Goal: Check status: Check status

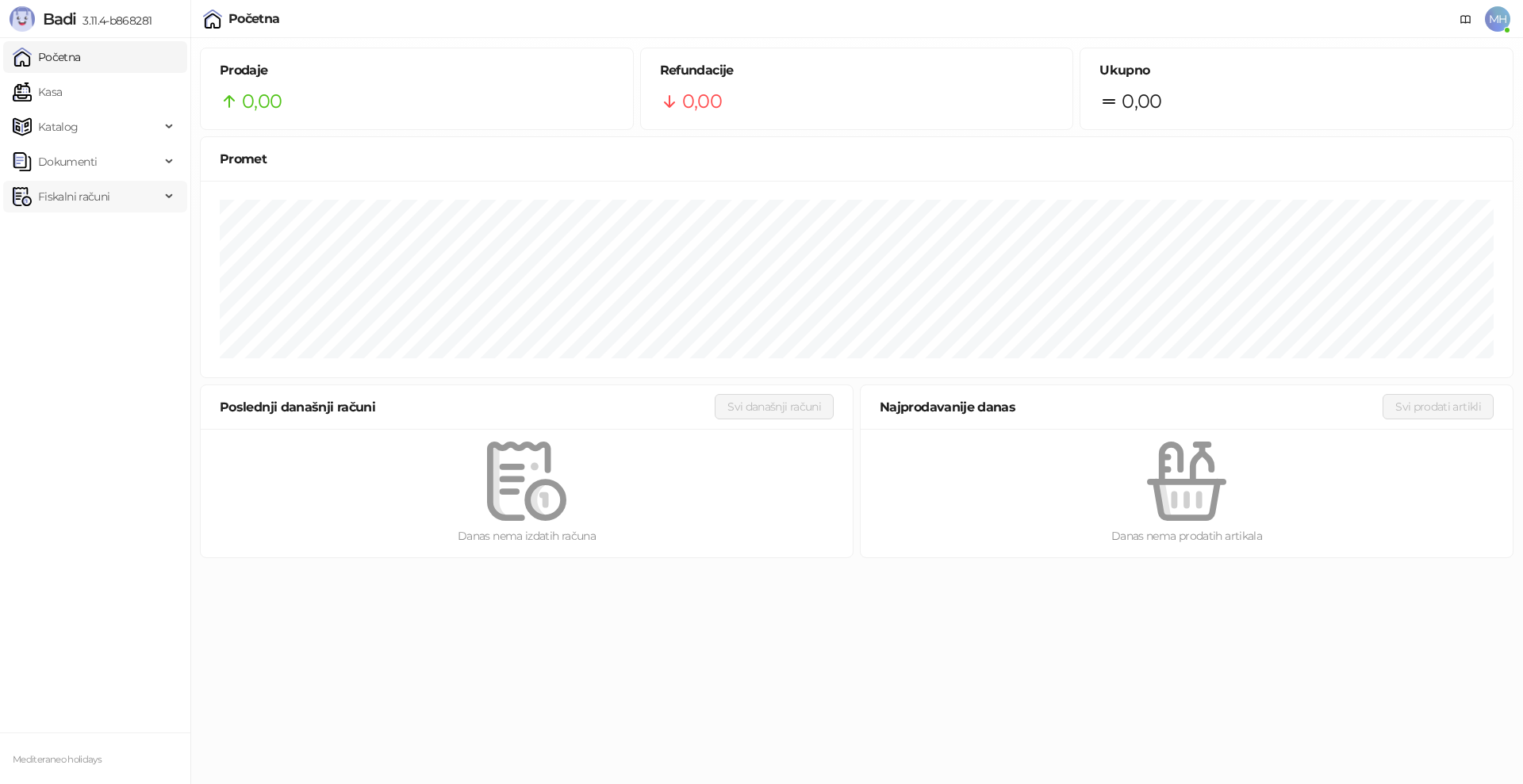
click at [96, 198] on span "Fiskalni računi" at bounding box center [74, 196] width 71 height 32
click at [84, 268] on link "Po danima" at bounding box center [60, 266] width 81 height 32
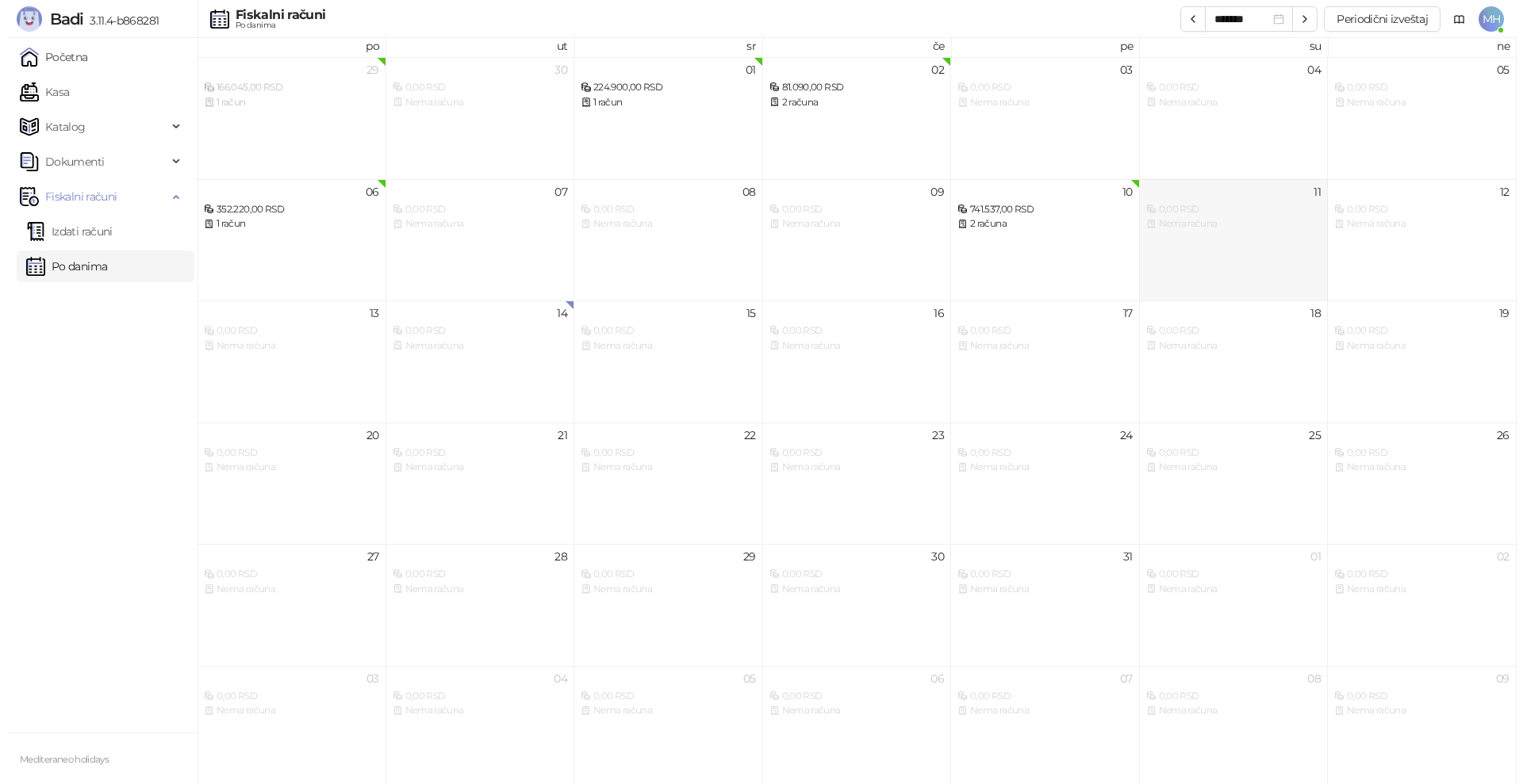
scroll to position [9, 0]
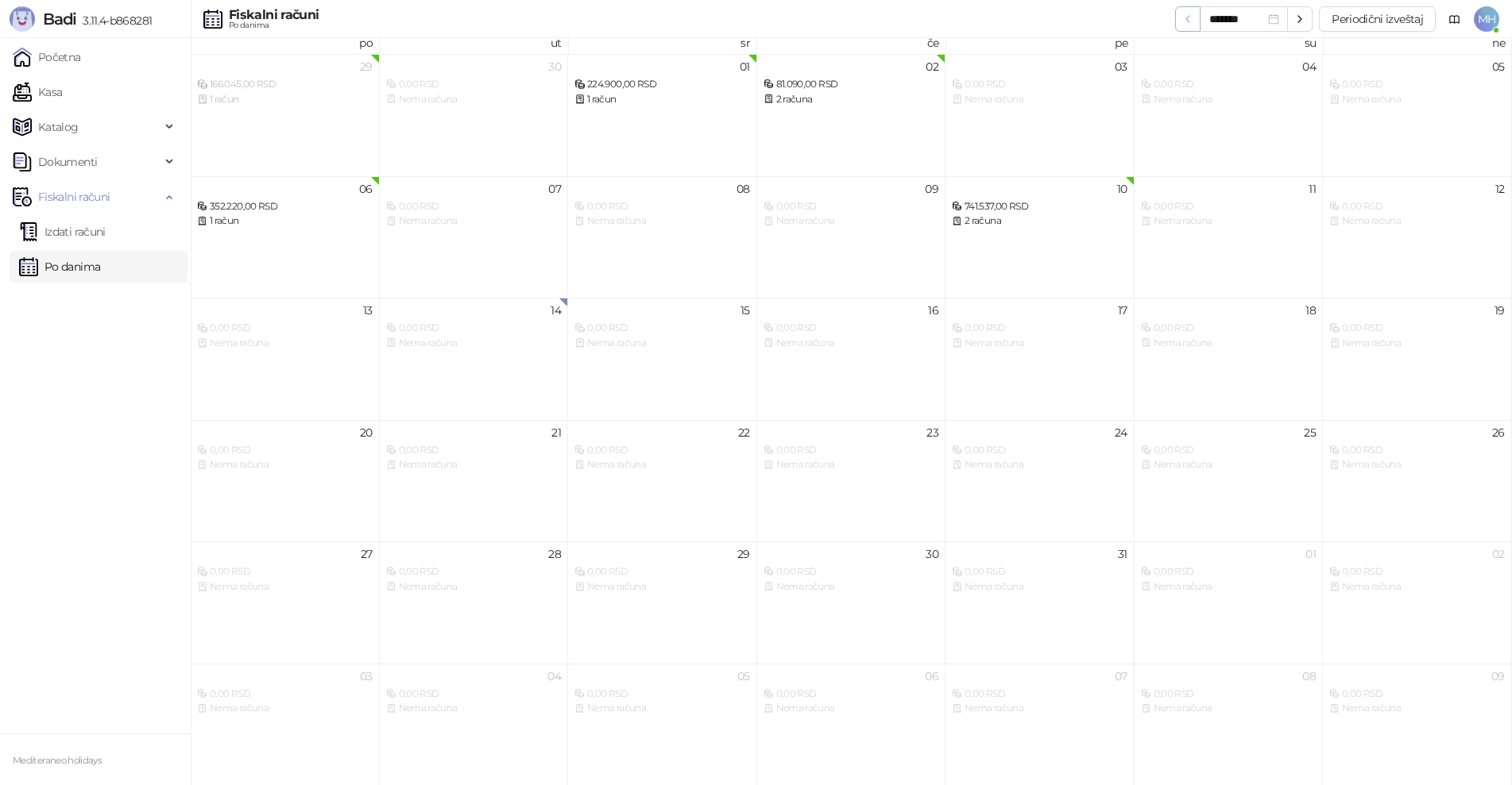
click at [1192, 17] on icon "button" at bounding box center [1187, 18] width 13 height 13
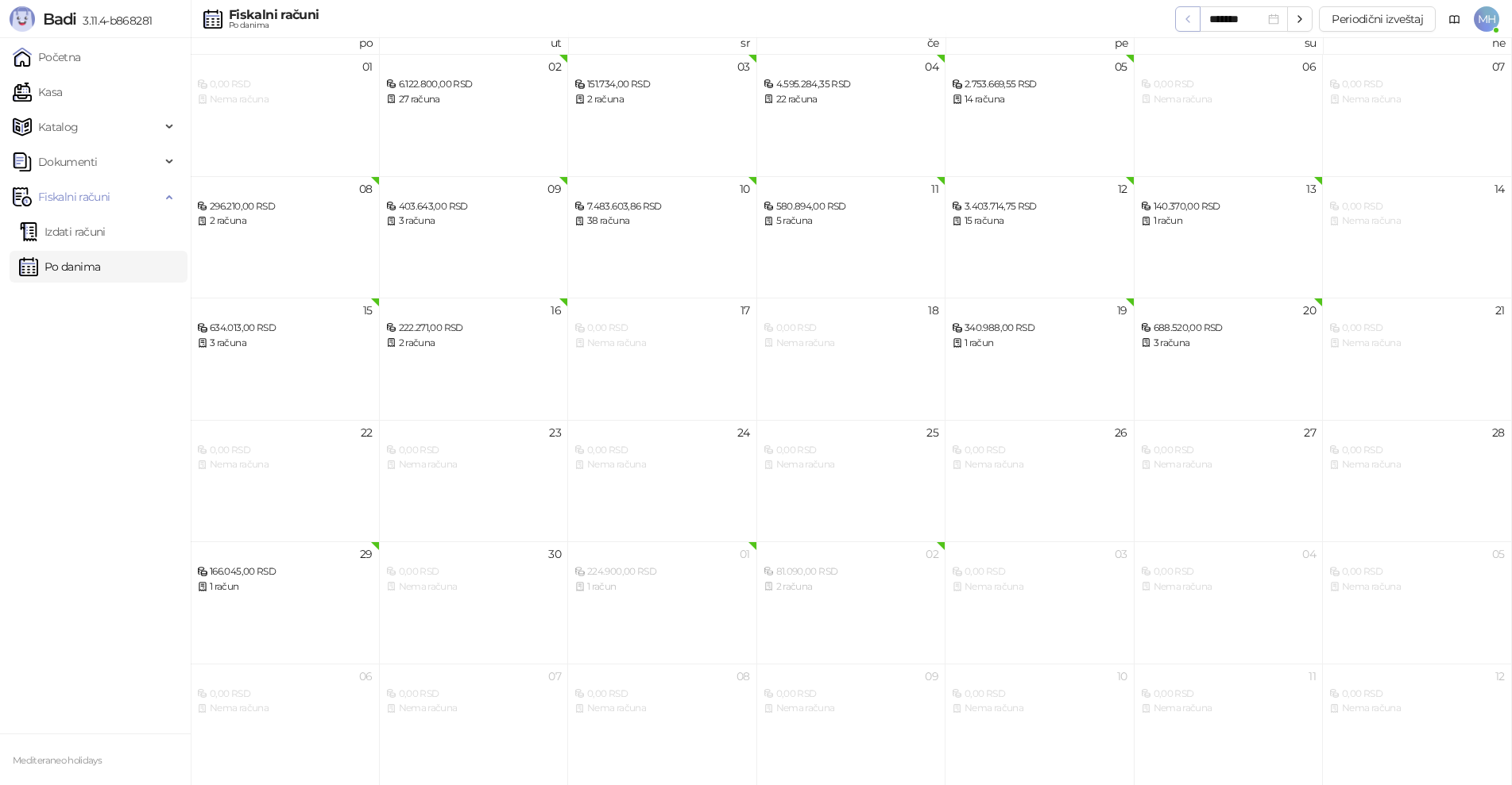
click at [1191, 17] on icon "button" at bounding box center [1187, 18] width 13 height 13
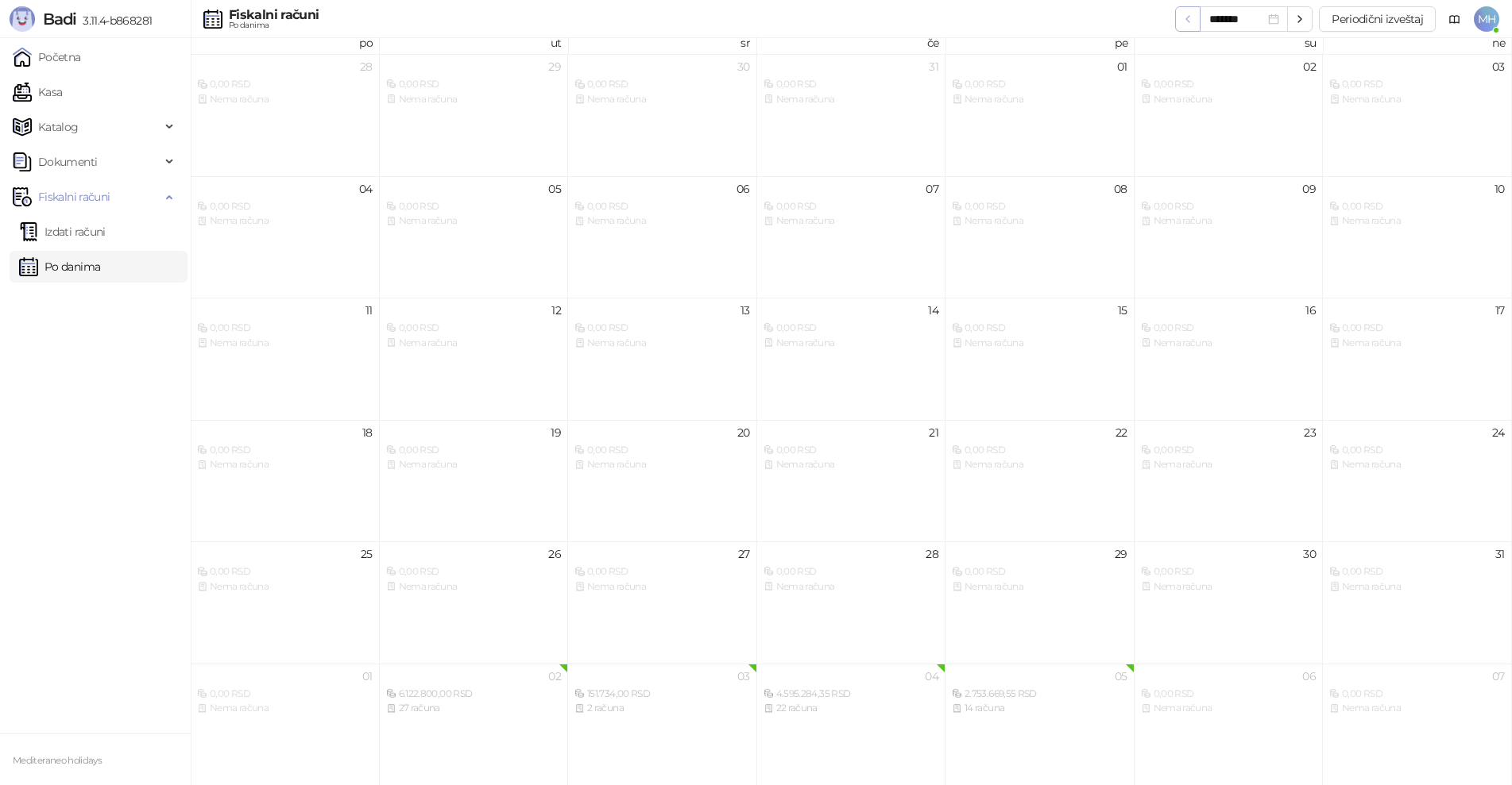
type input "*******"
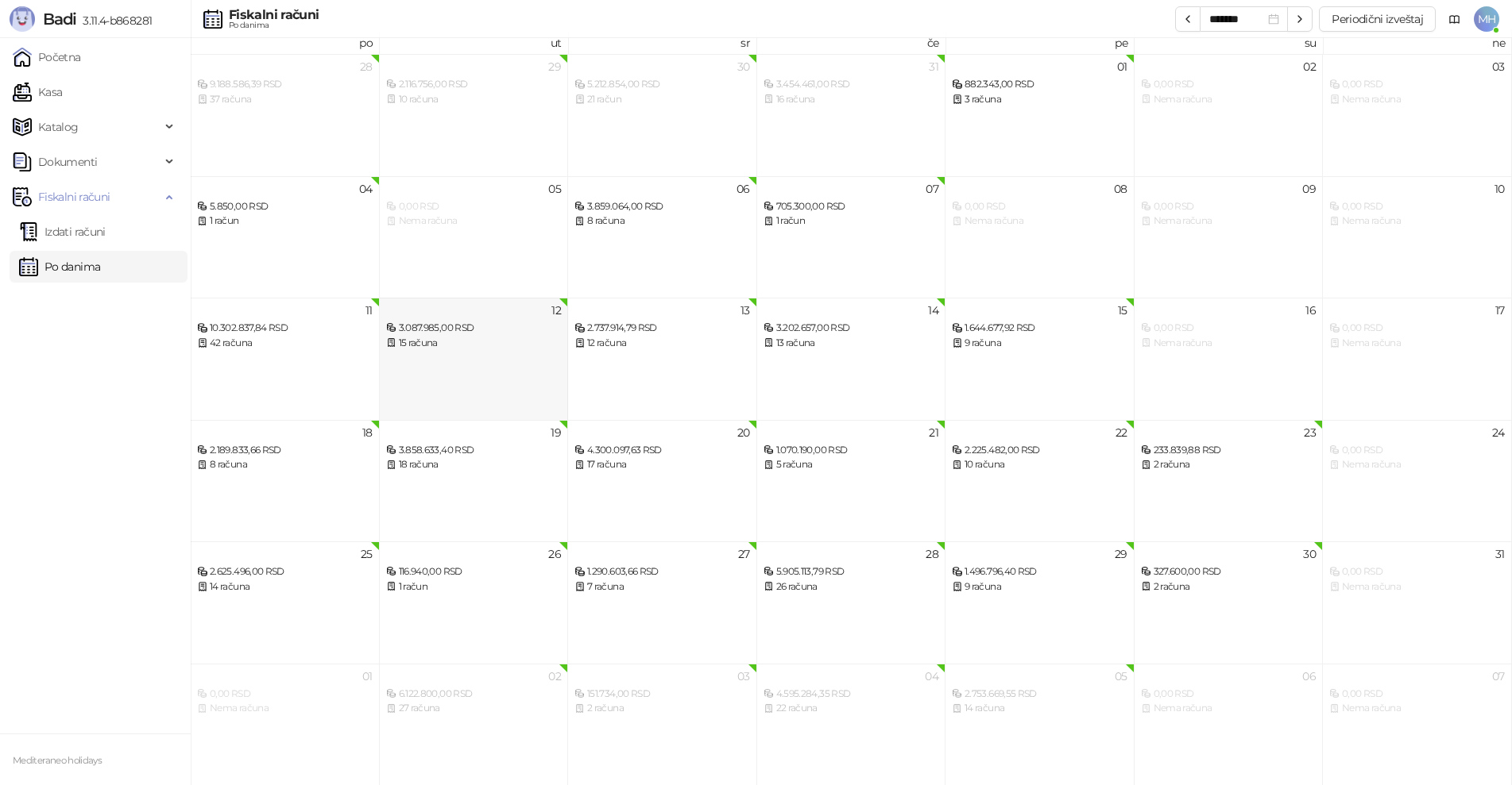
click at [470, 342] on div "15 računa" at bounding box center [474, 343] width 175 height 15
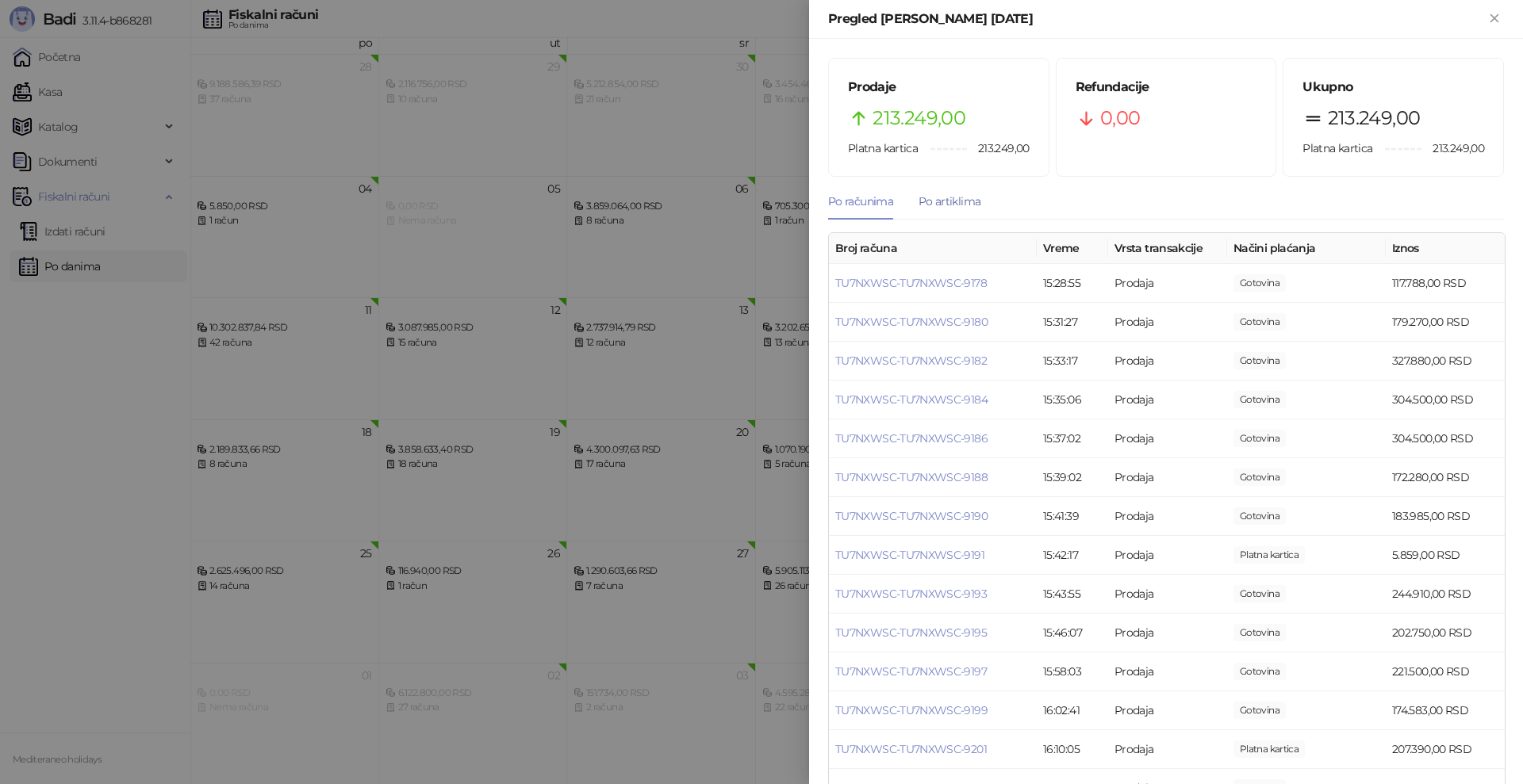
click at [953, 200] on div "Po artiklima" at bounding box center [949, 202] width 61 height 17
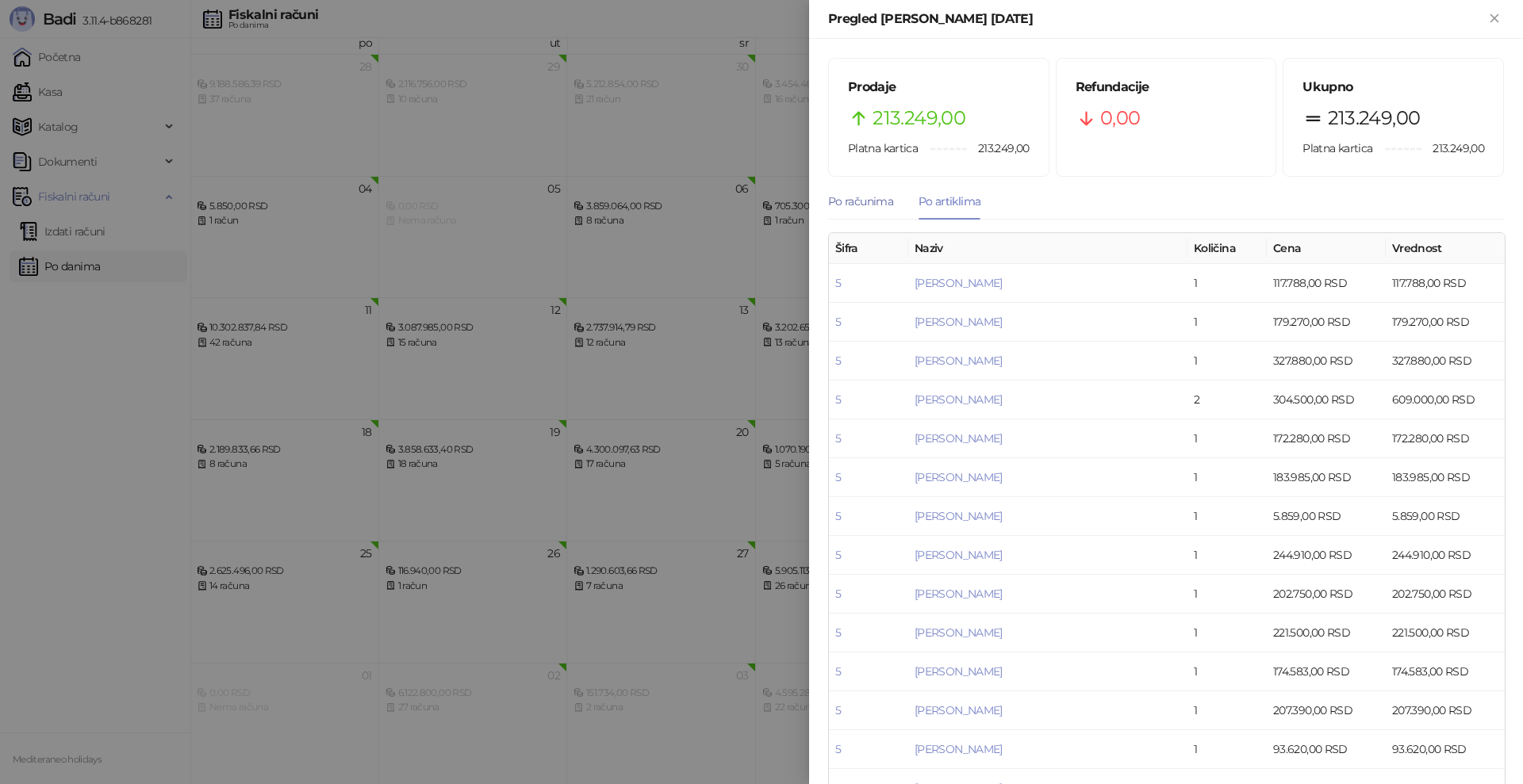
click at [863, 203] on div "Po računima" at bounding box center [861, 202] width 65 height 17
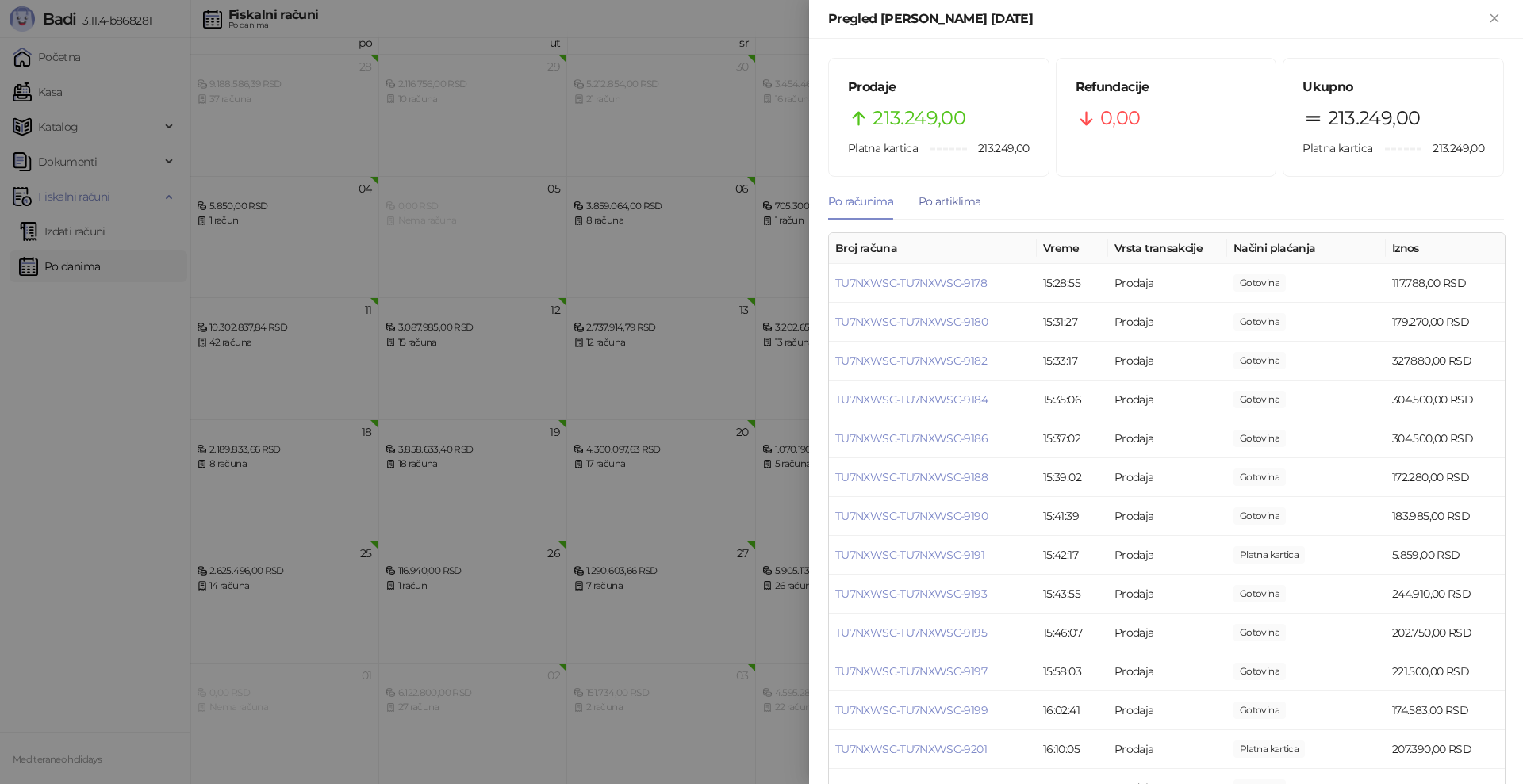
click at [942, 203] on div "Po artiklima" at bounding box center [949, 202] width 61 height 17
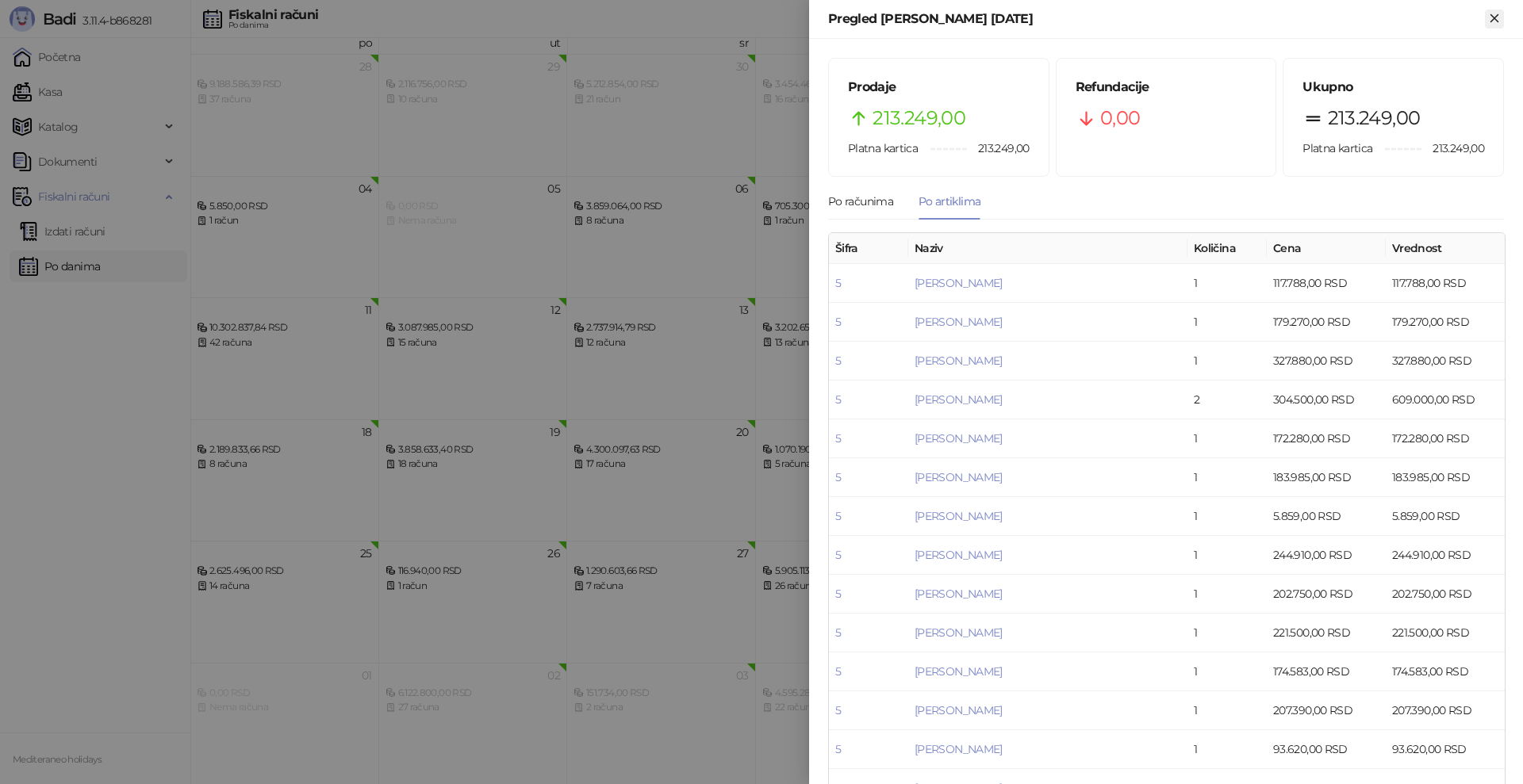
click at [1496, 16] on icon "Zatvori" at bounding box center [1493, 17] width 7 height 7
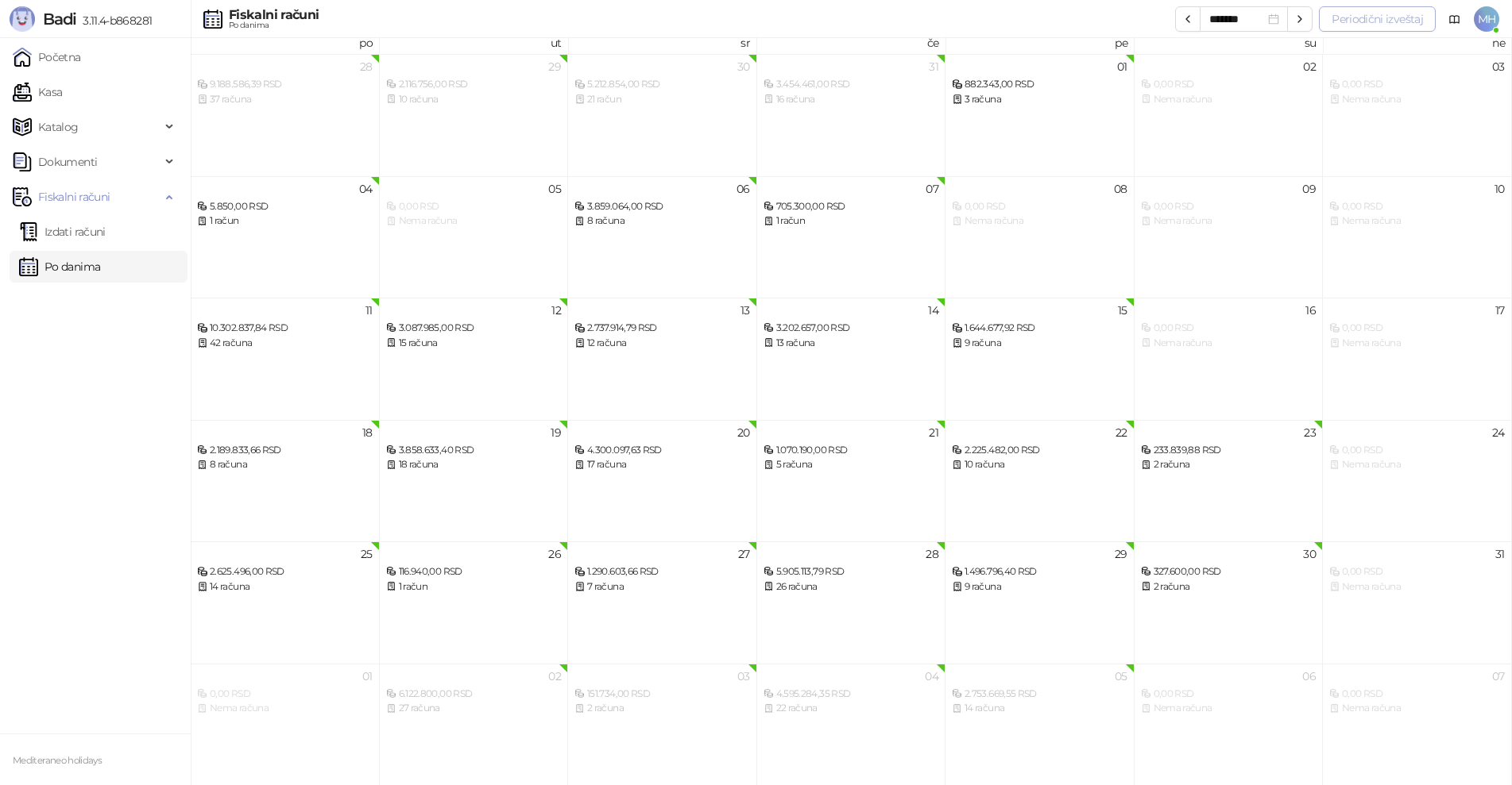
click at [1386, 18] on button "Periodični izveštaj" at bounding box center [1376, 19] width 116 height 25
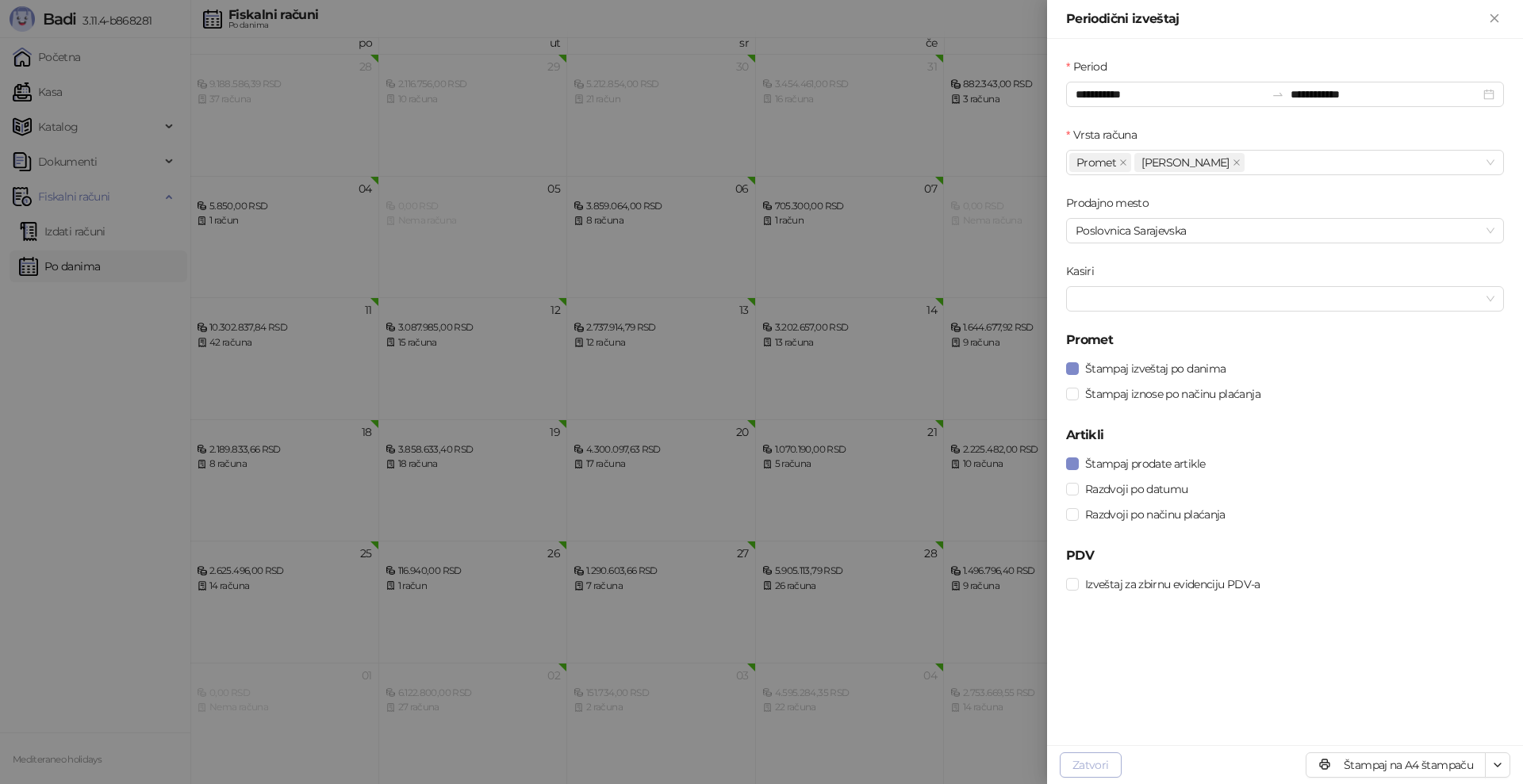
click at [1088, 763] on button "Zatvori" at bounding box center [1091, 765] width 61 height 25
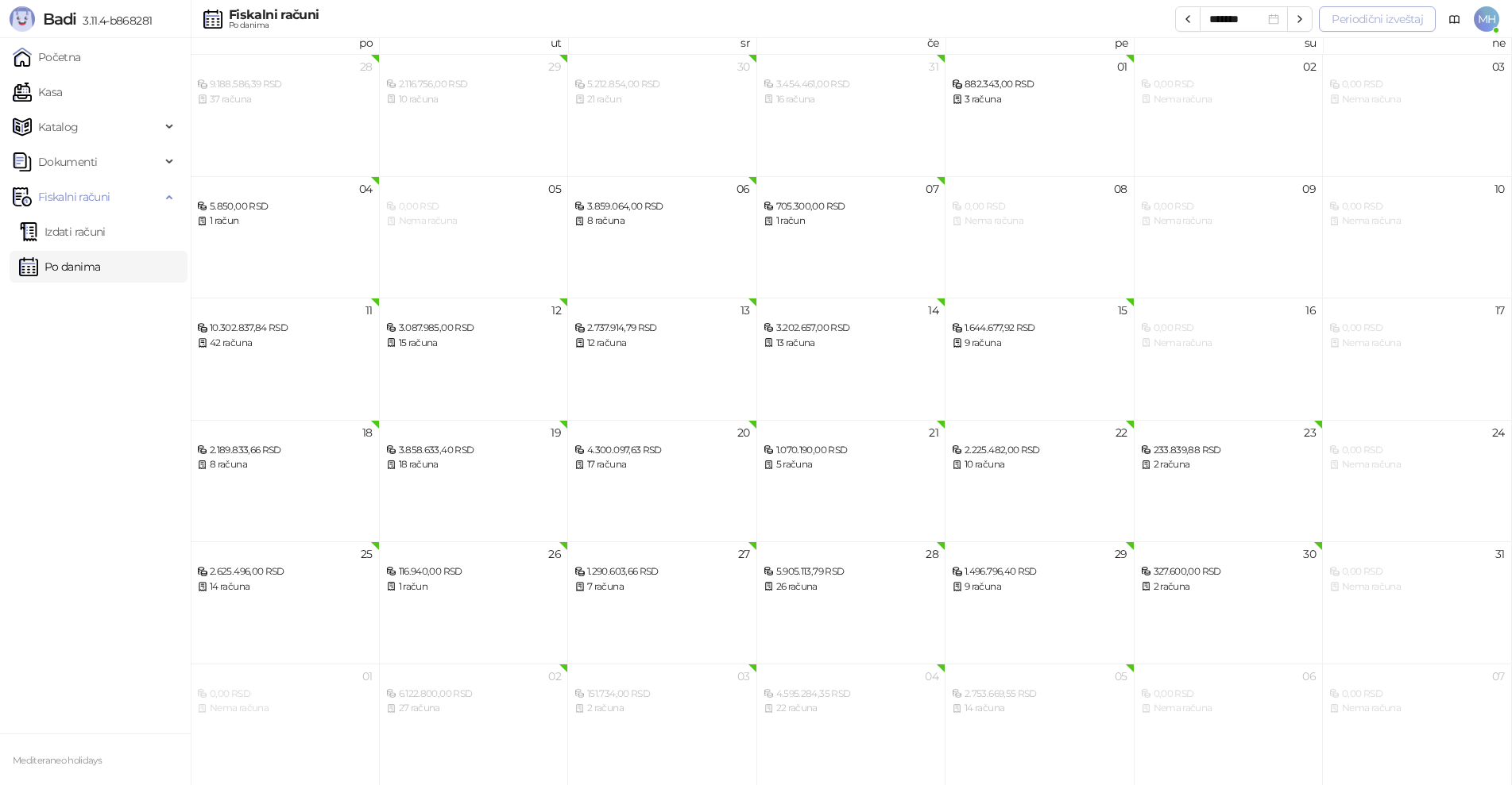
click at [1399, 16] on button "Periodični izveštaj" at bounding box center [1376, 19] width 116 height 25
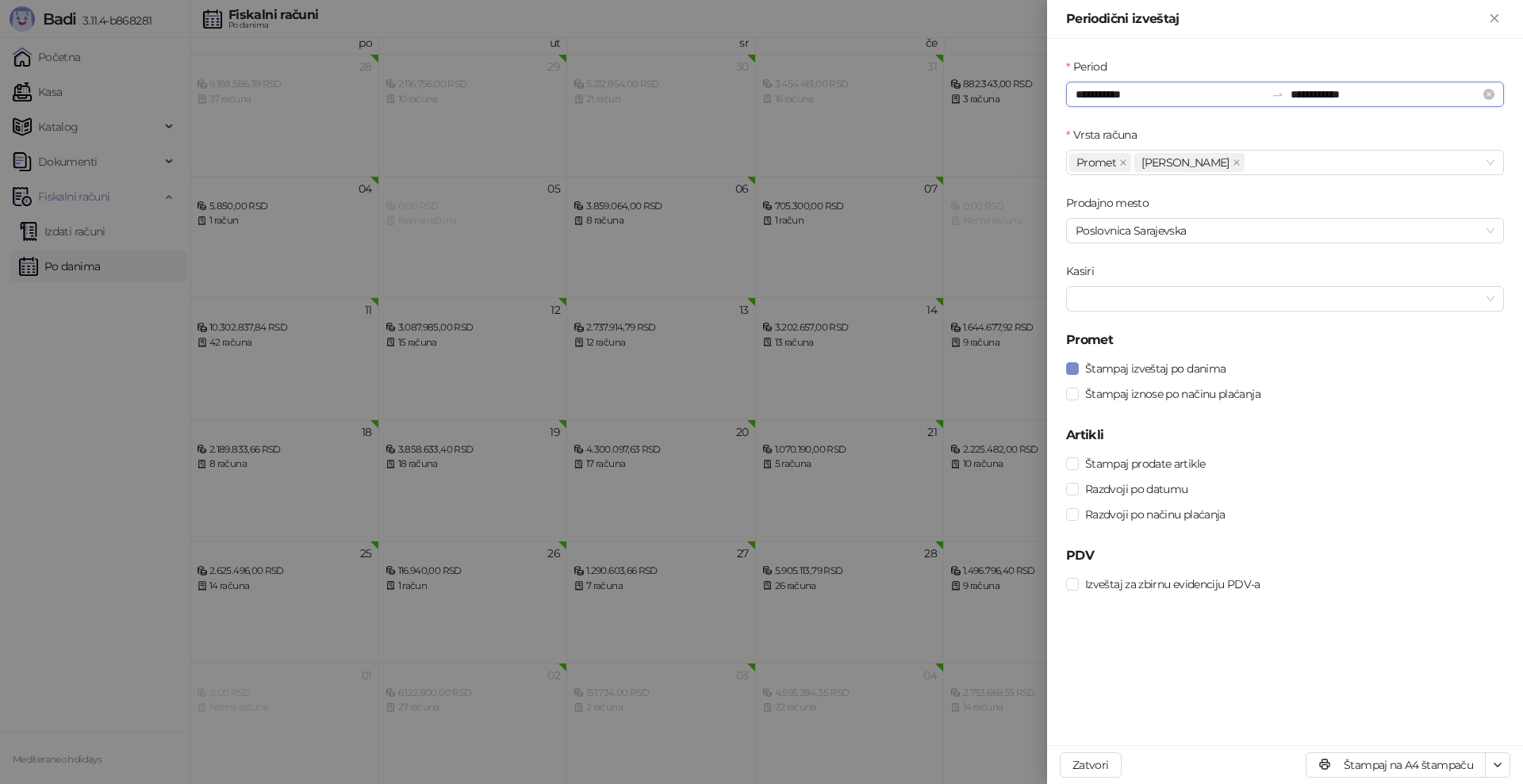
click at [1164, 92] on input "**********" at bounding box center [1169, 94] width 189 height 17
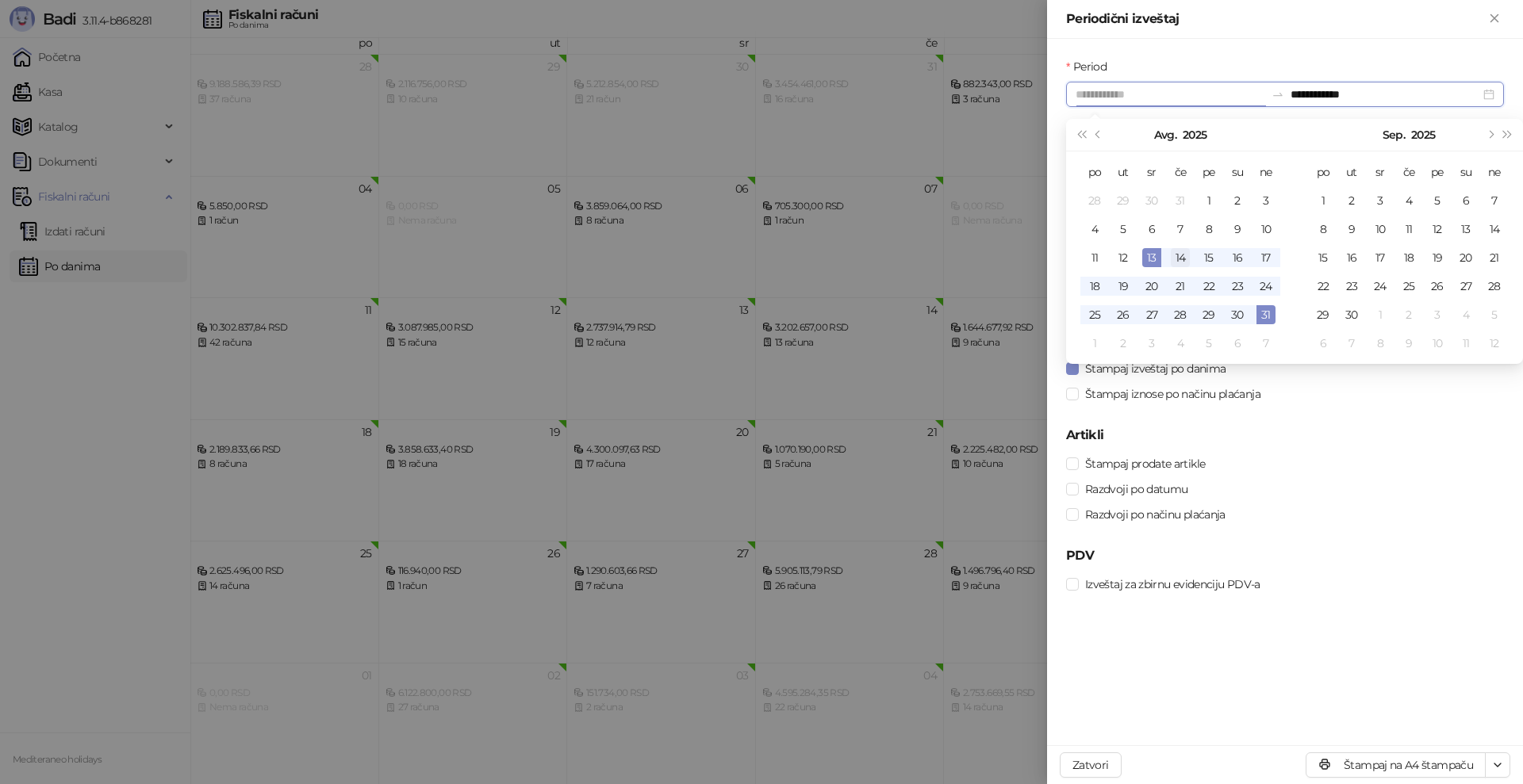
type input "**********"
click at [1186, 255] on div "14" at bounding box center [1180, 257] width 19 height 19
type input "**********"
click at [1494, 231] on div "14" at bounding box center [1494, 230] width 19 height 19
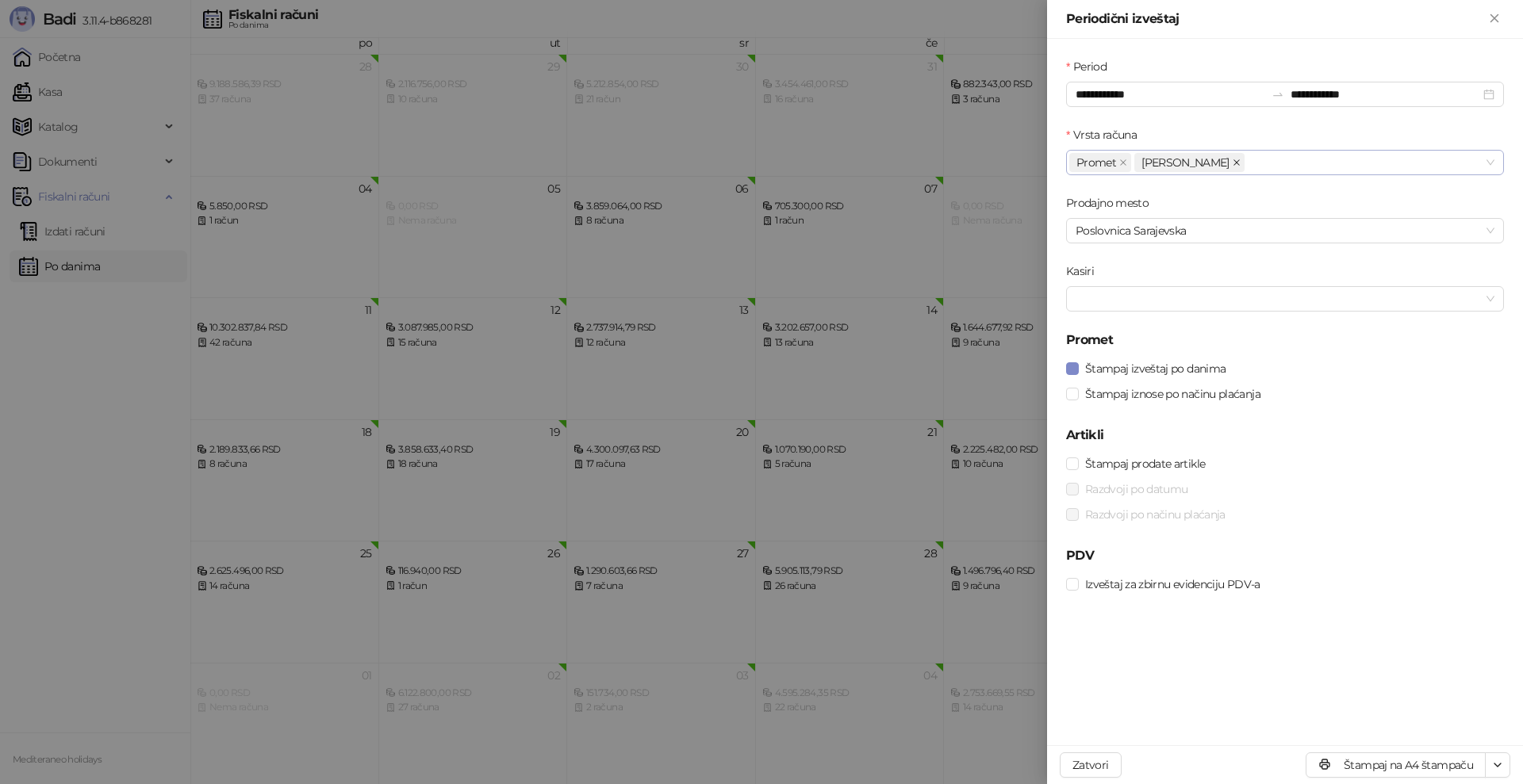
click at [1233, 162] on icon "close" at bounding box center [1237, 162] width 8 height 8
click at [1416, 766] on button "Štampaj na A4 štampaču" at bounding box center [1394, 765] width 180 height 25
click at [1496, 20] on icon "Zatvori" at bounding box center [1493, 17] width 7 height 7
